Goal: Task Accomplishment & Management: Complete application form

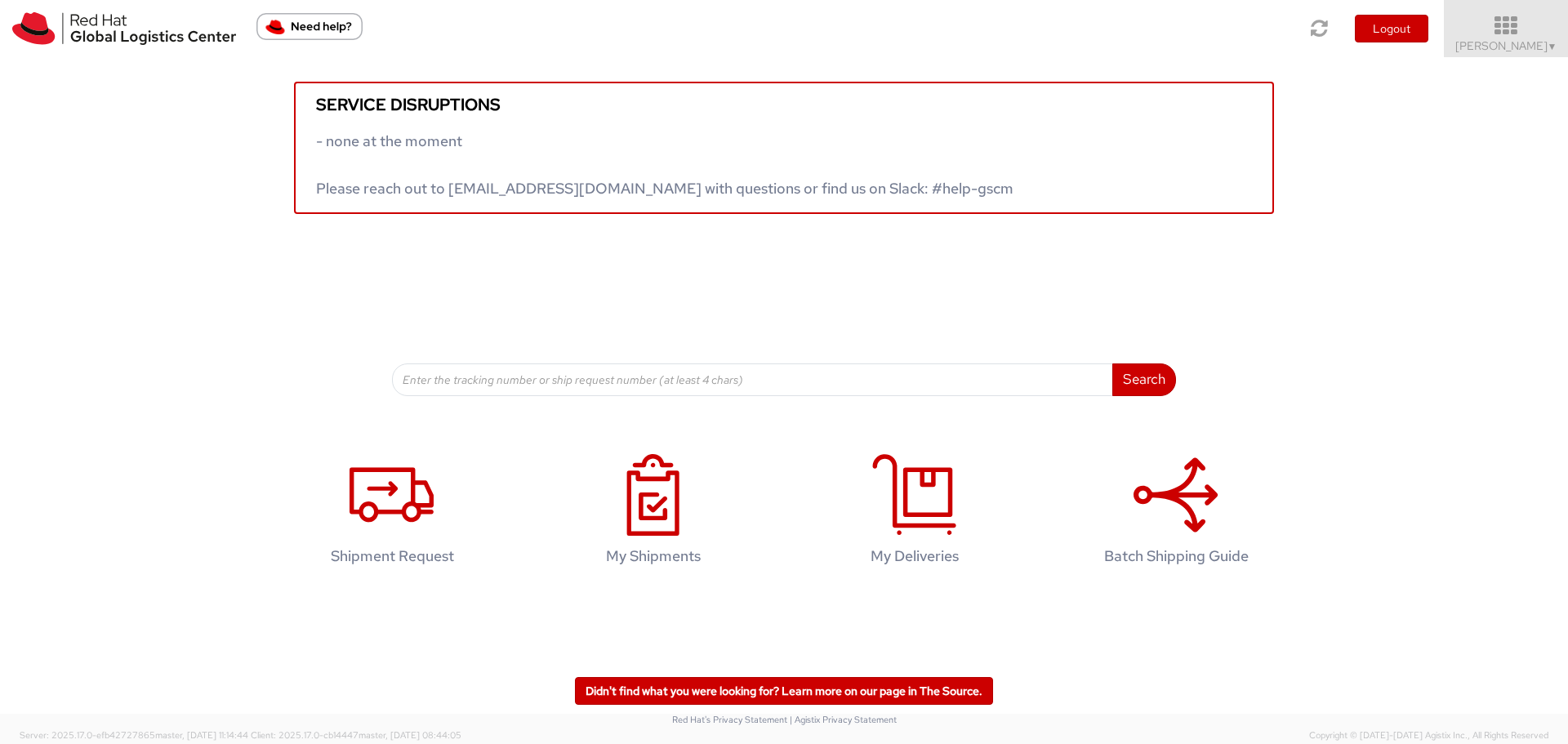
click at [1517, 35] on icon at bounding box center [1506, 26] width 143 height 23
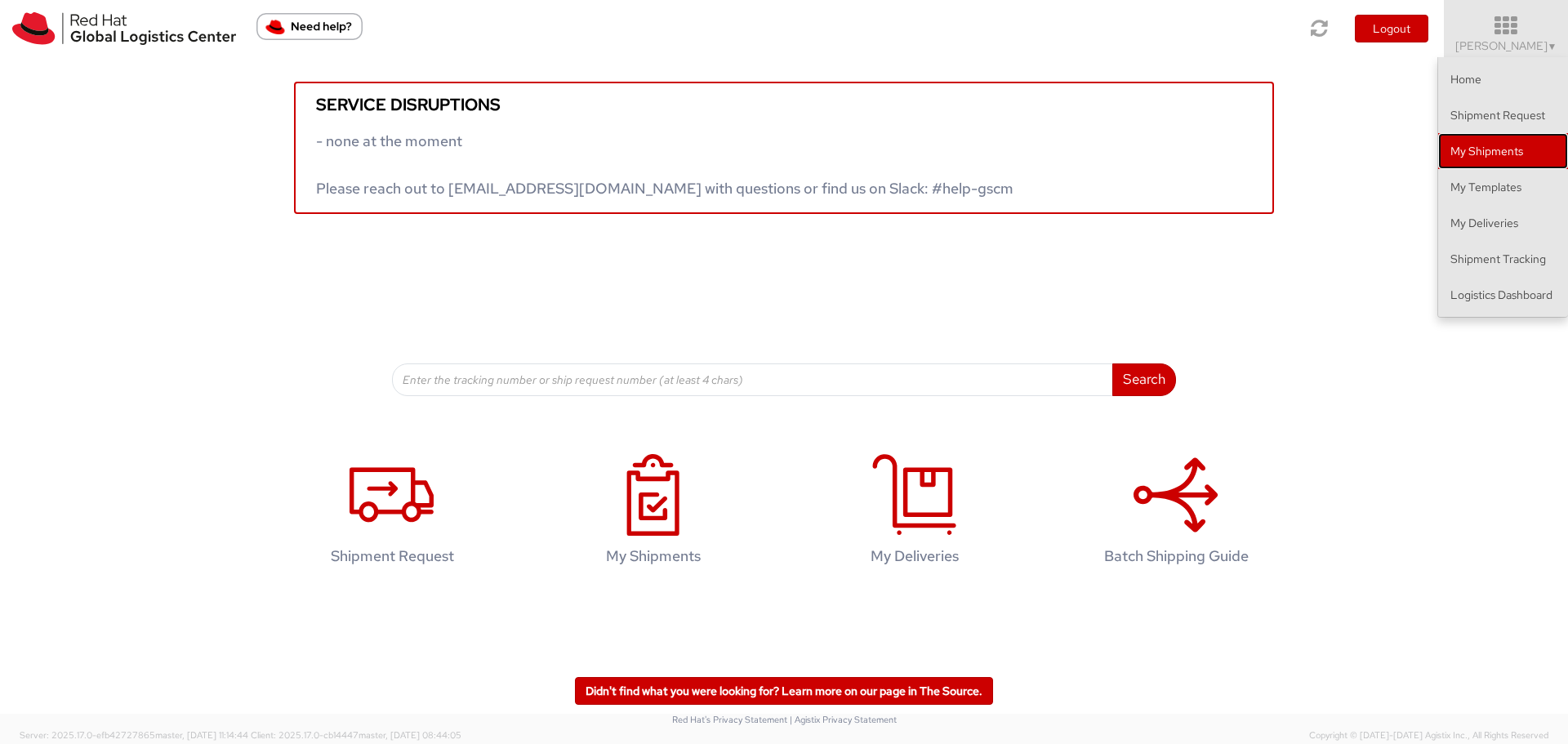
click at [1498, 157] on link "My Shipments" at bounding box center [1503, 151] width 130 height 36
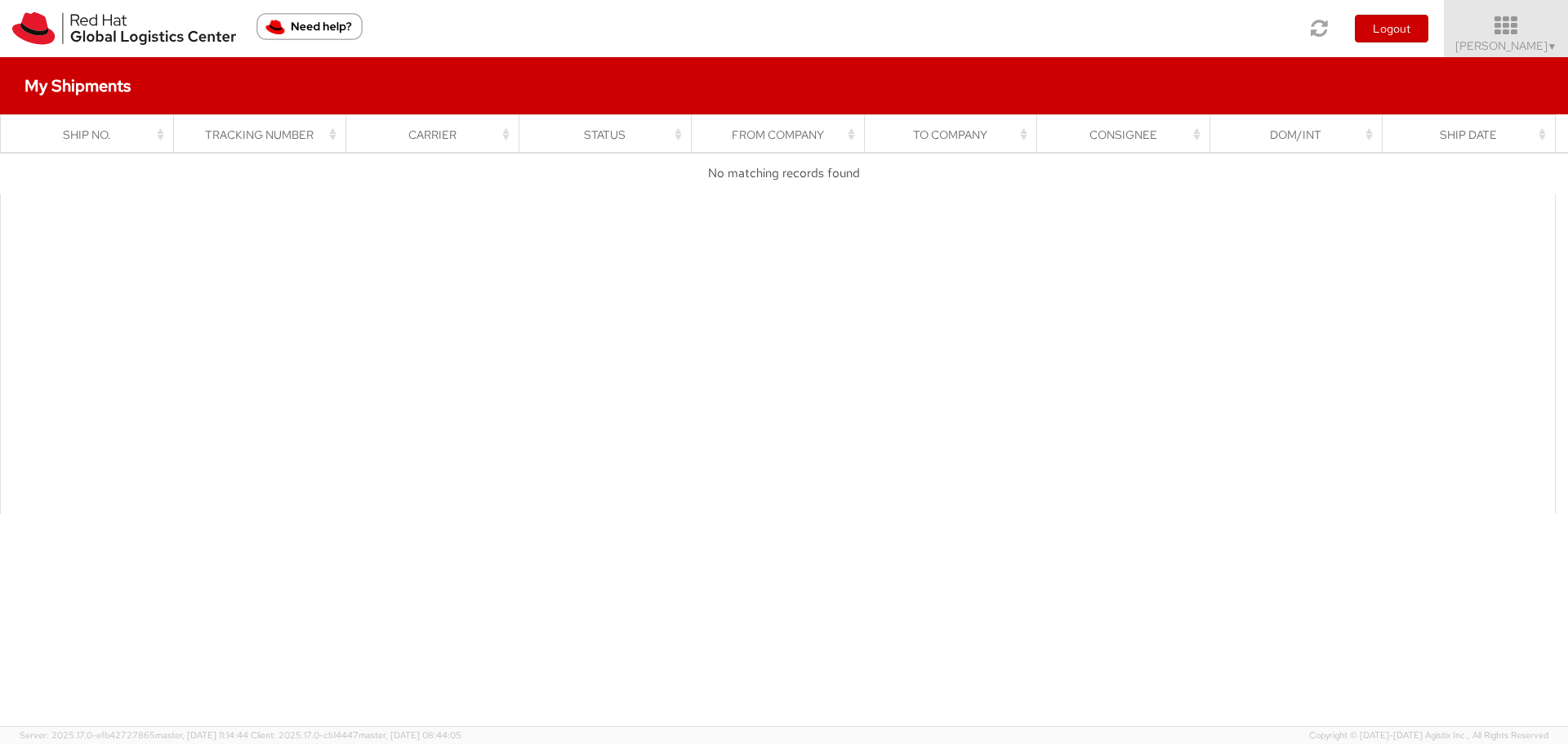
click at [1494, 16] on icon at bounding box center [1506, 26] width 143 height 23
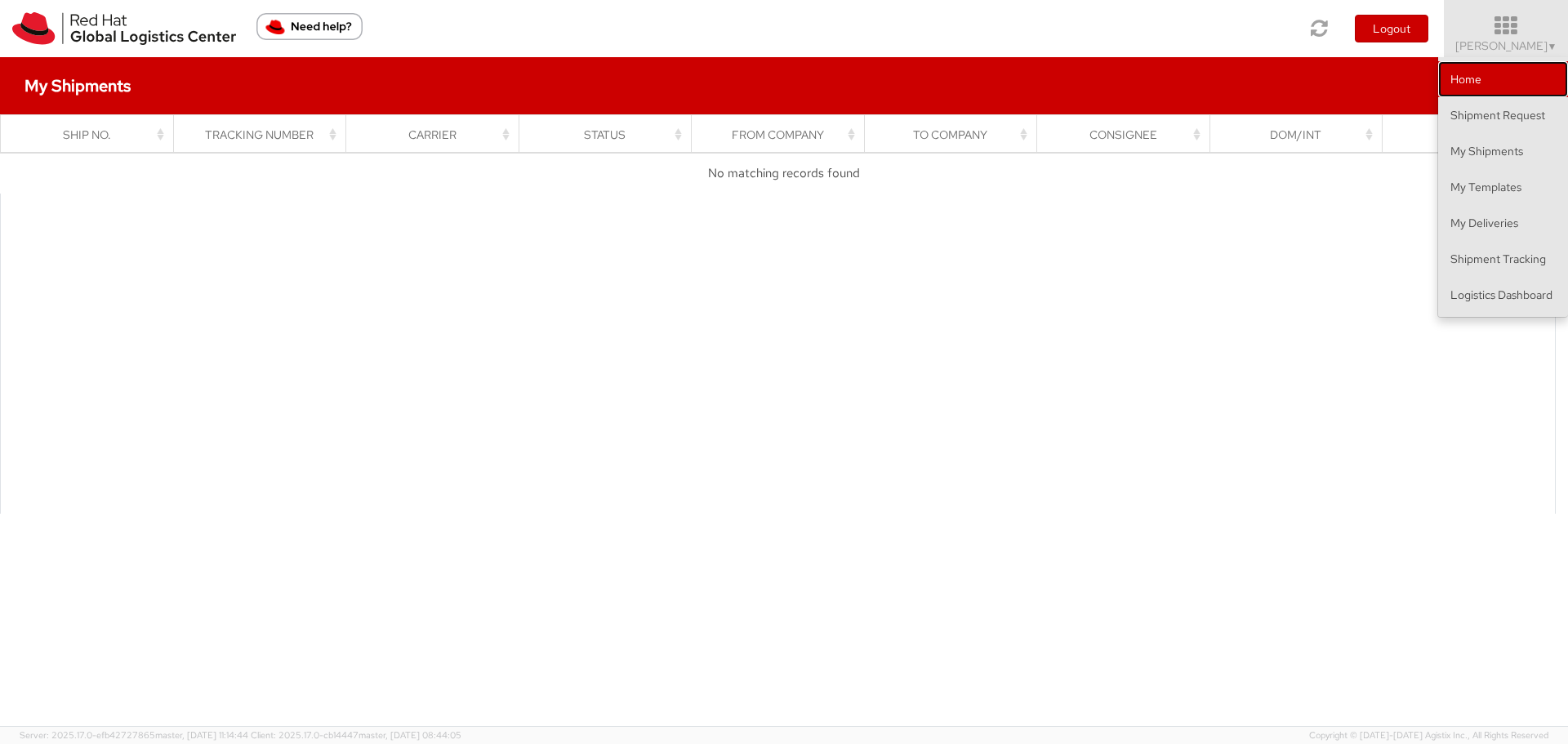
click at [1483, 74] on link "Home" at bounding box center [1503, 79] width 130 height 36
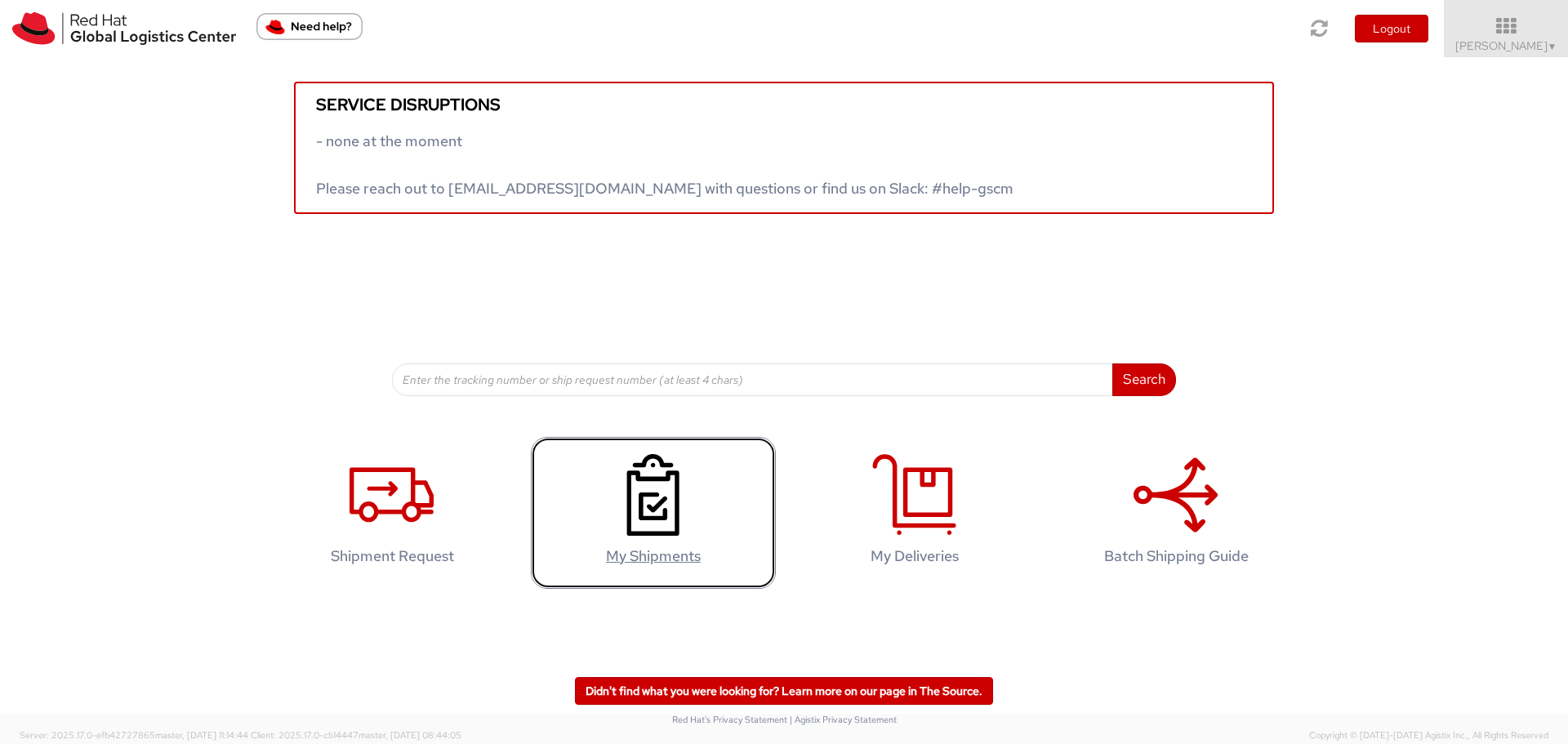
click at [768, 519] on link "My Shipments" at bounding box center [653, 513] width 245 height 153
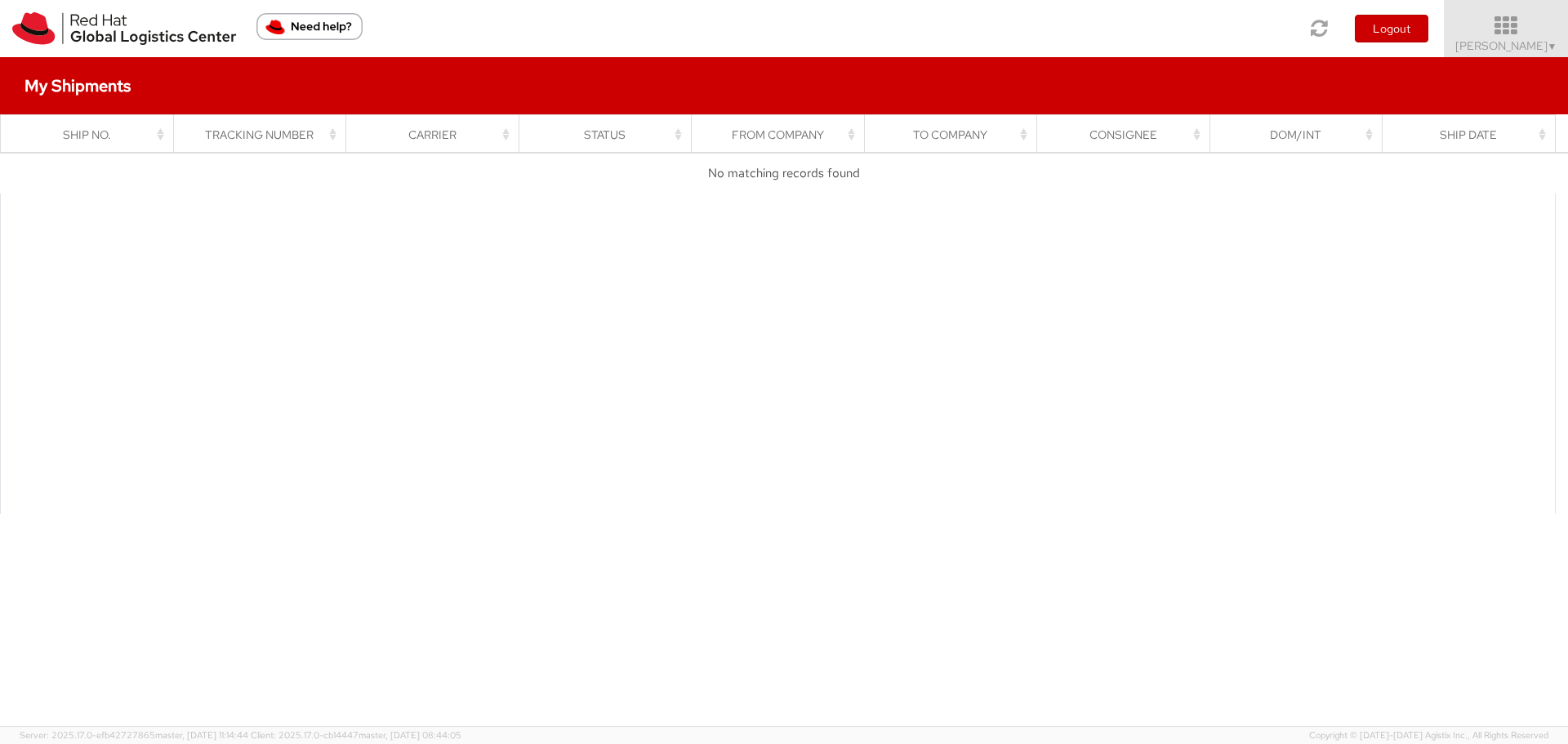
click at [1500, 18] on icon at bounding box center [1506, 26] width 143 height 23
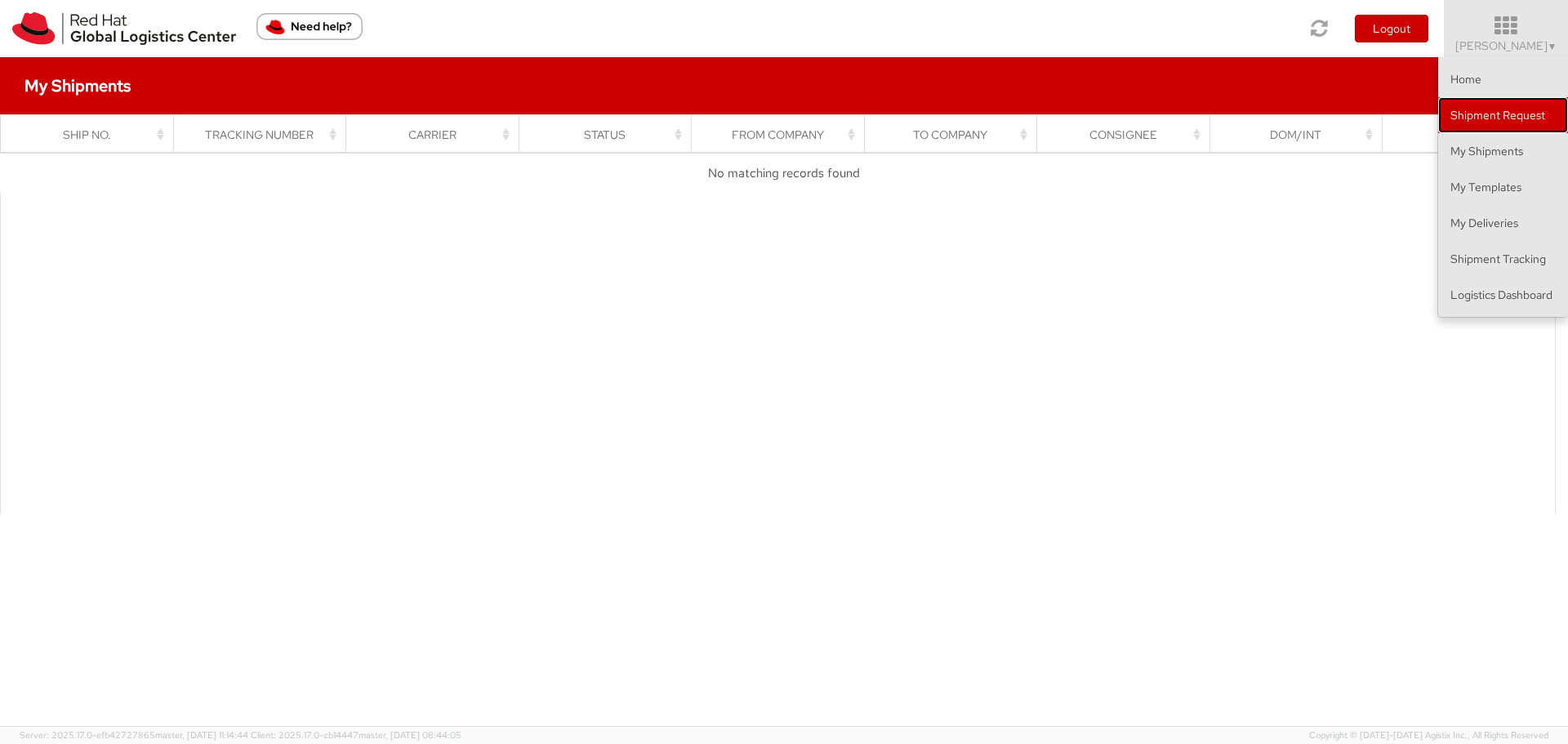
click at [1481, 115] on link "Shipment Request" at bounding box center [1503, 115] width 130 height 36
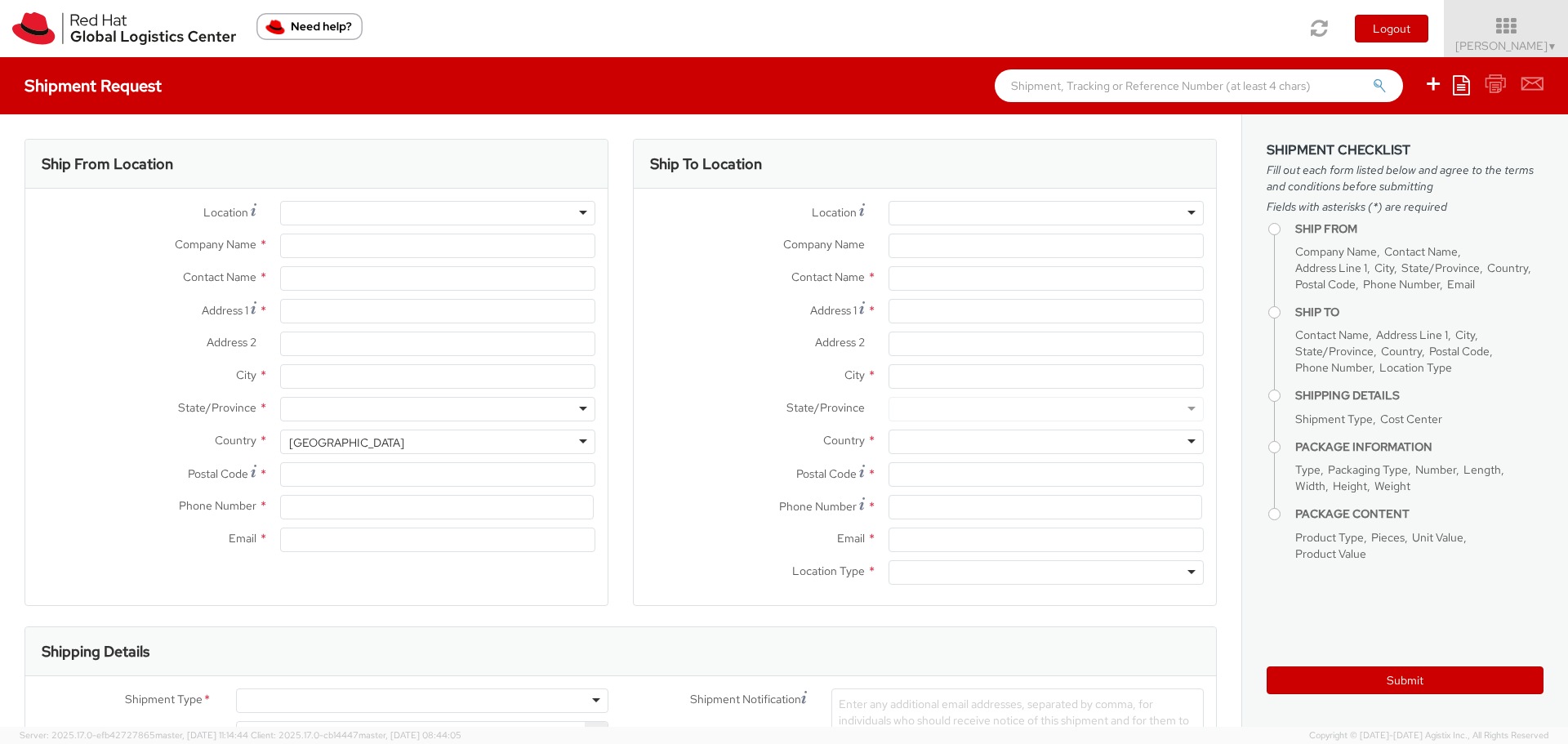
select select
select select "901"
type input "Red Hat, Inc."
type input "[PERSON_NAME]"
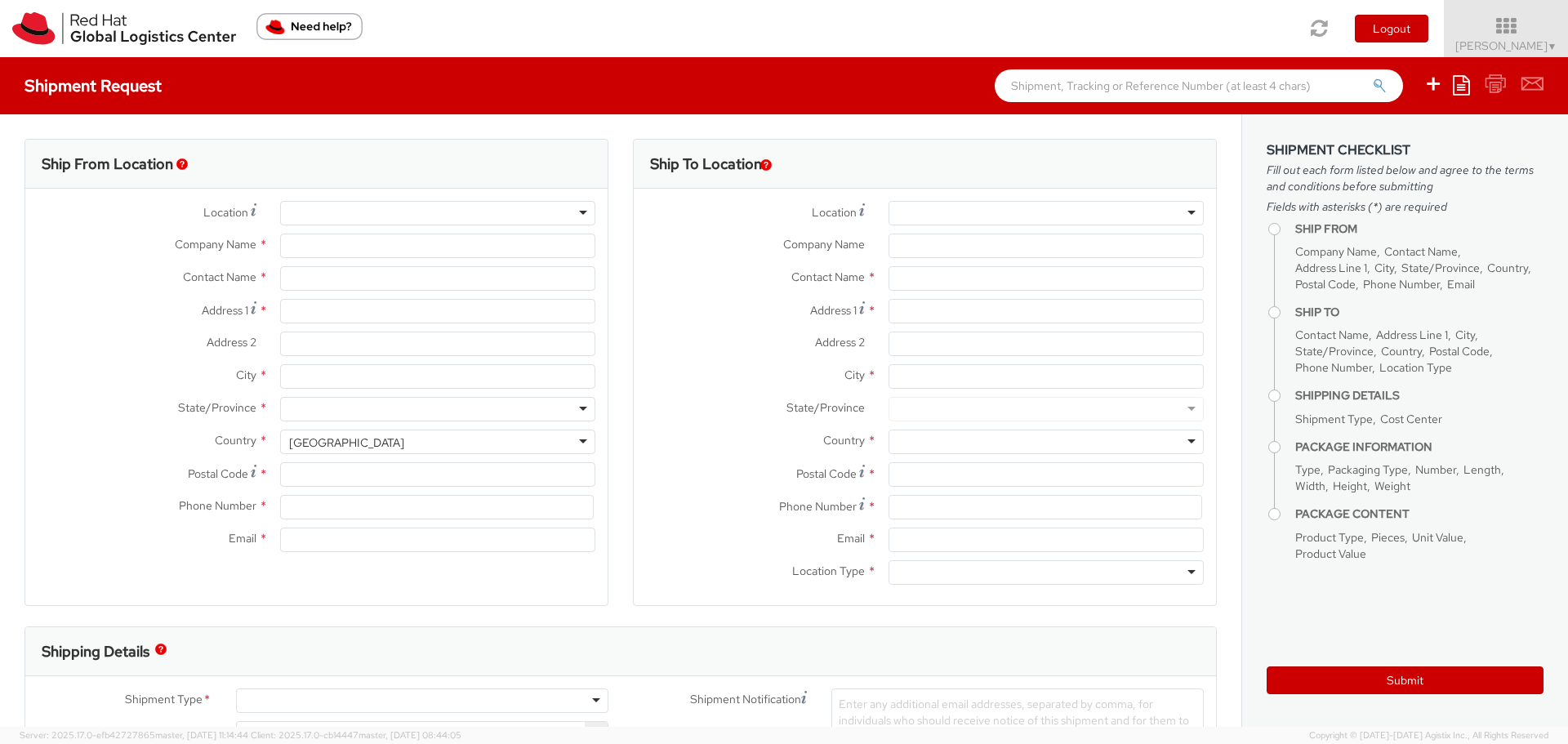
type input "[STREET_ADDRESS]"
type input "RALEIGH"
type input "27601"
type input "[PHONE_NUMBER]"
type input "[EMAIL_ADDRESS][DOMAIN_NAME]"
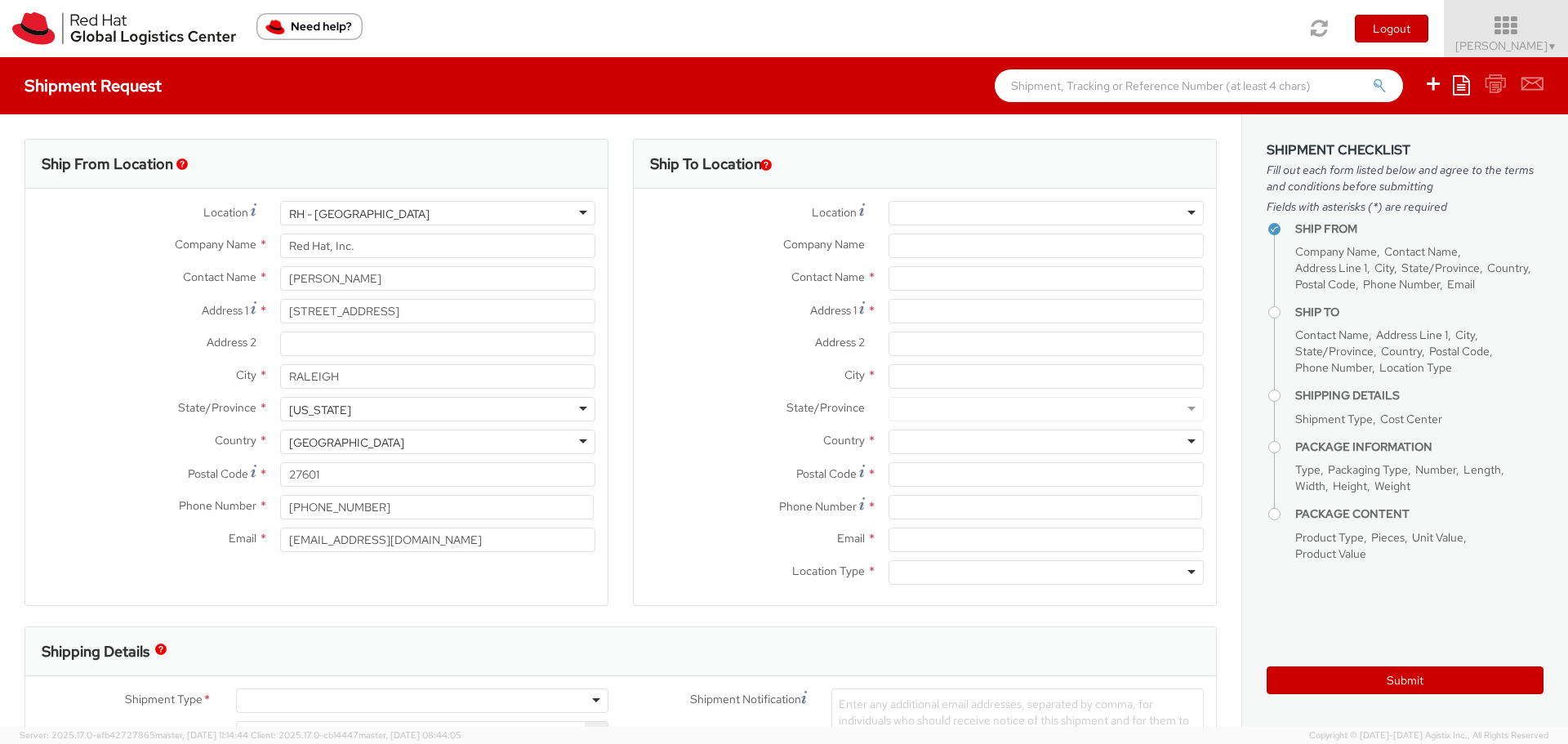
click at [1519, 27] on icon at bounding box center [1506, 26] width 143 height 23
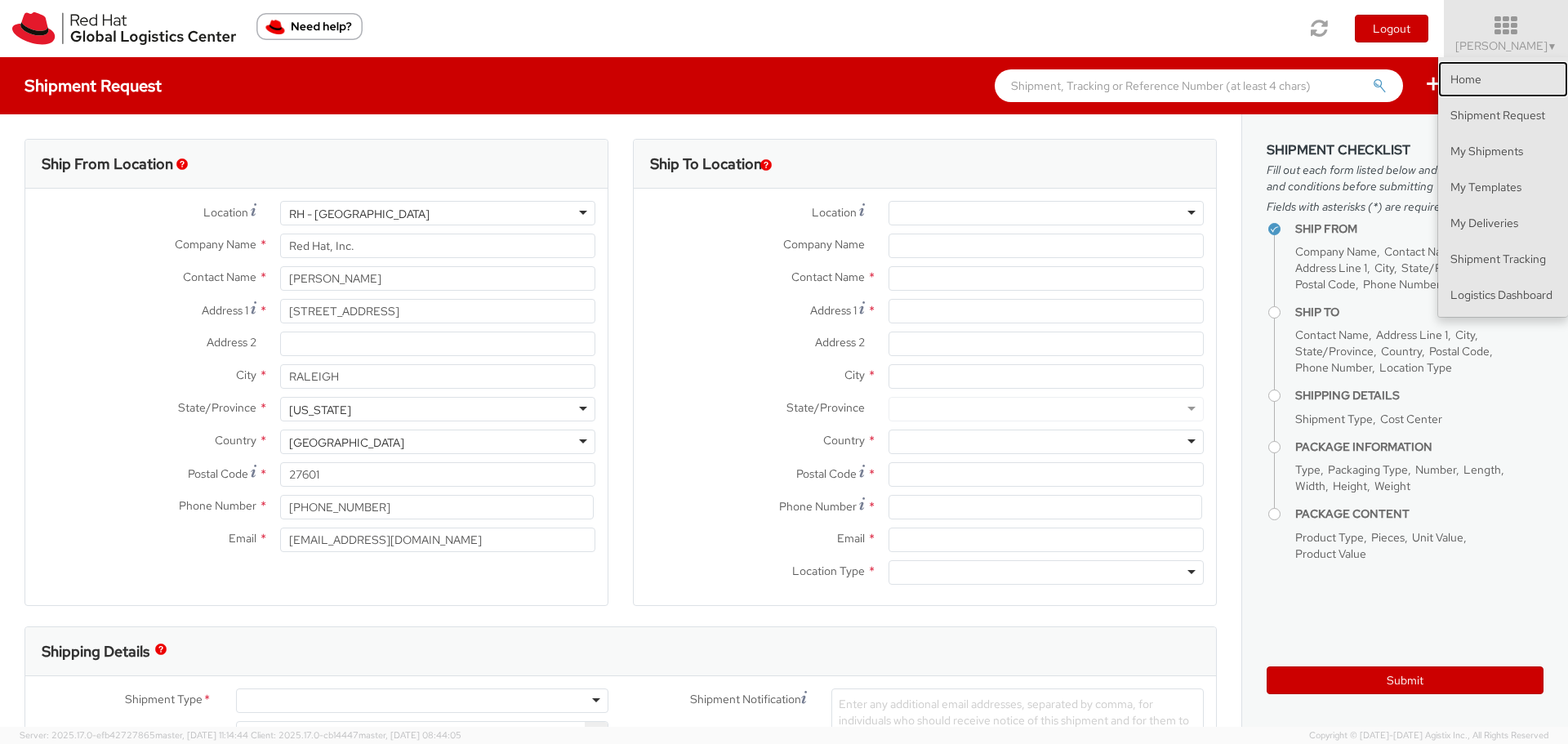
click at [1477, 87] on link "Home" at bounding box center [1503, 79] width 130 height 36
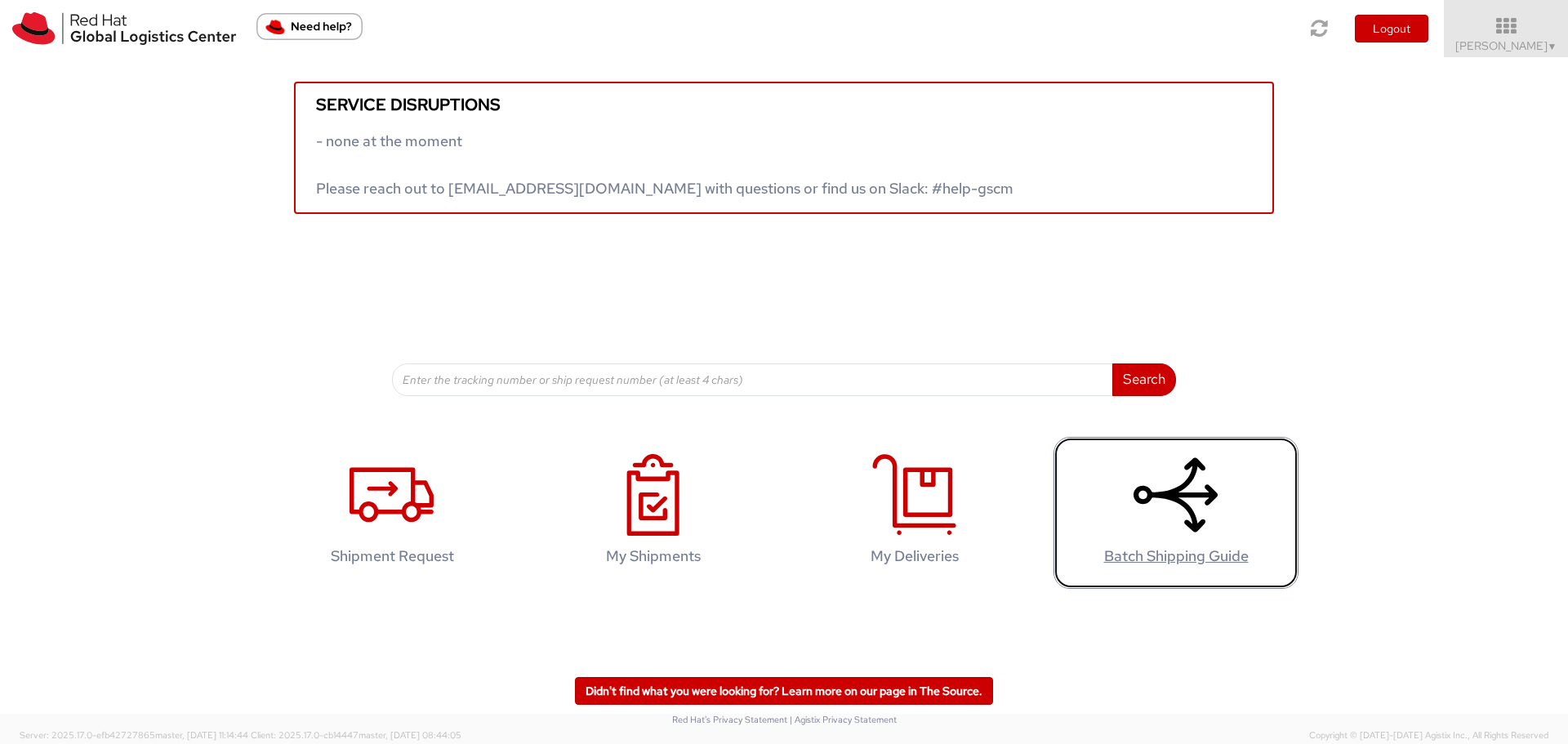
click at [1197, 490] on icon at bounding box center [1176, 495] width 84 height 82
